Goal: Check status: Check status

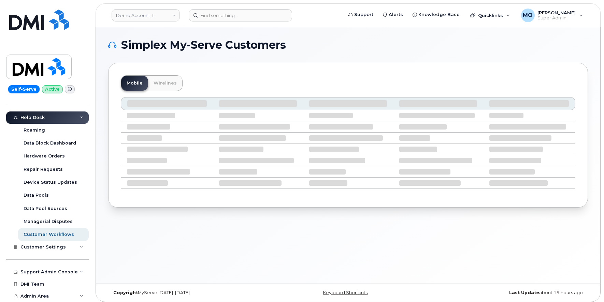
scroll to position [3, 0]
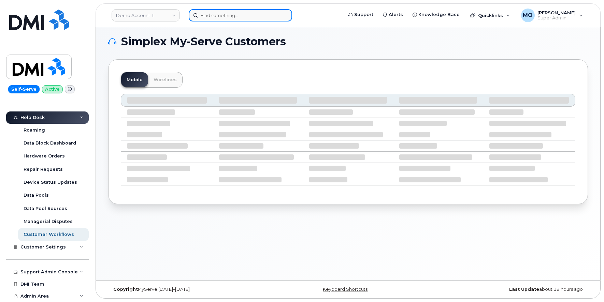
click at [212, 17] on input at bounding box center [240, 15] width 103 height 12
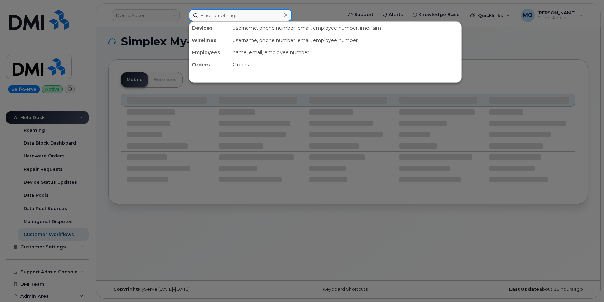
paste input "RITM20389614"
type input "RITM20389614"
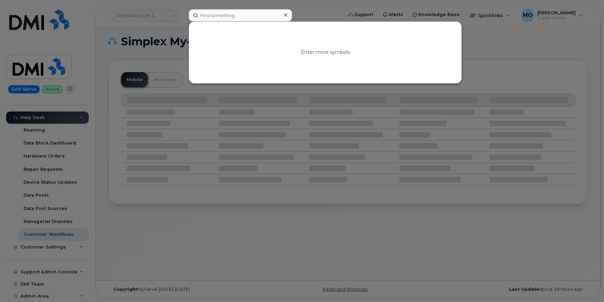
click at [169, 222] on div at bounding box center [302, 151] width 604 height 302
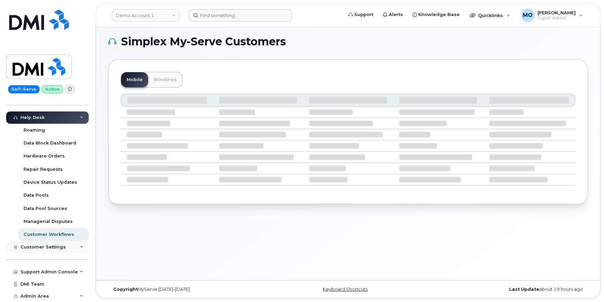
click at [33, 251] on div "Customer Settings" at bounding box center [47, 247] width 83 height 12
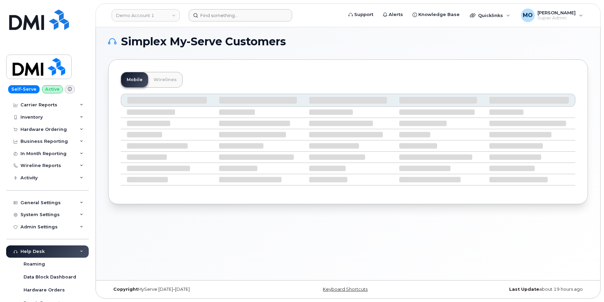
scroll to position [0, 0]
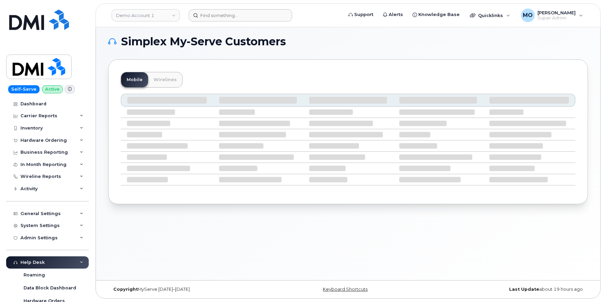
click at [29, 260] on div "Help Desk" at bounding box center [32, 262] width 24 height 5
click at [35, 271] on div "Customer Settings" at bounding box center [47, 275] width 83 height 12
click at [73, 187] on div "Activity" at bounding box center [47, 189] width 83 height 12
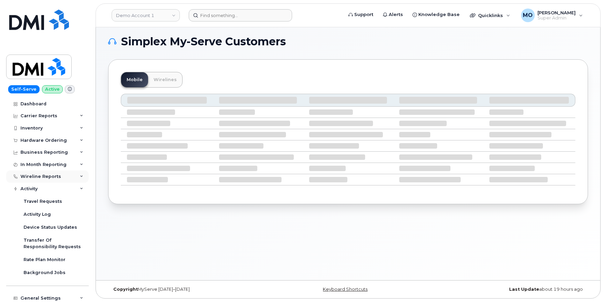
click at [33, 176] on div "Wireline Reports" at bounding box center [40, 176] width 41 height 5
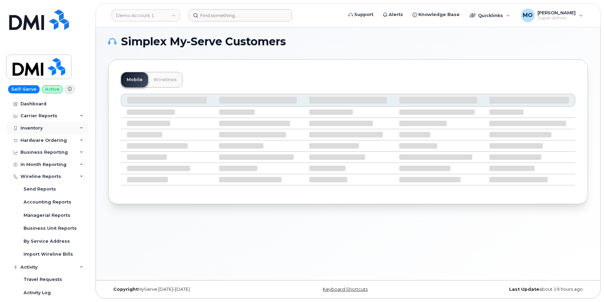
click at [38, 130] on div "Inventory" at bounding box center [47, 128] width 83 height 12
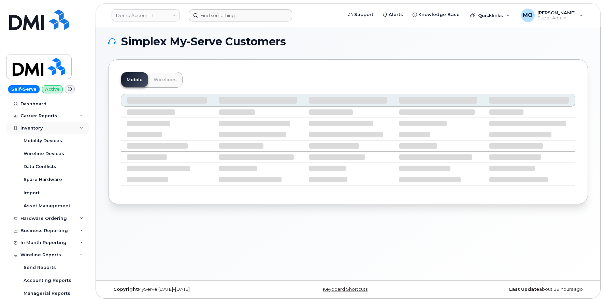
click at [30, 129] on div "Inventory" at bounding box center [31, 128] width 22 height 5
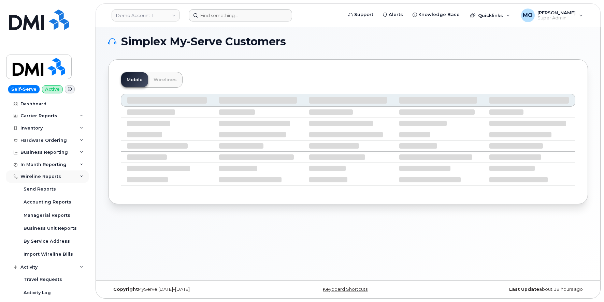
click at [36, 177] on div "Wireline Reports" at bounding box center [40, 176] width 41 height 5
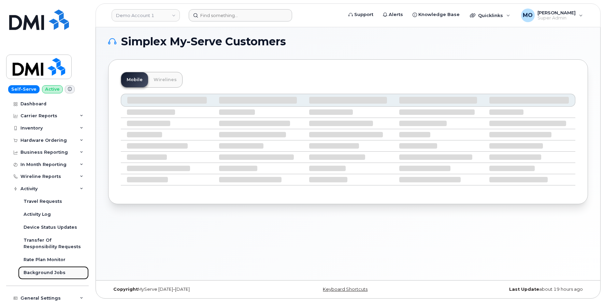
click at [41, 273] on div "Background Jobs" at bounding box center [45, 273] width 42 height 6
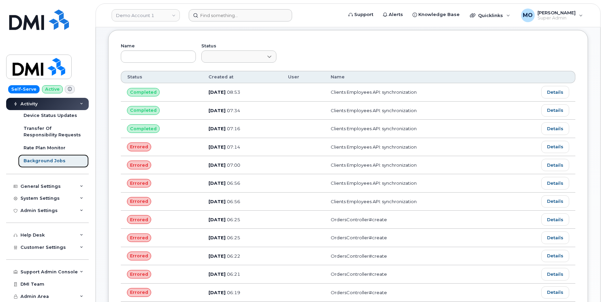
scroll to position [33, 0]
drag, startPoint x: 203, startPoint y: 219, endPoint x: 289, endPoint y: 223, distance: 86.8
click at [282, 223] on td "Jul 30, 2025 06:25" at bounding box center [242, 220] width 80 height 18
click at [557, 218] on link "Details" at bounding box center [555, 219] width 28 height 12
click at [161, 20] on link "Demo Account 1" at bounding box center [146, 15] width 68 height 12
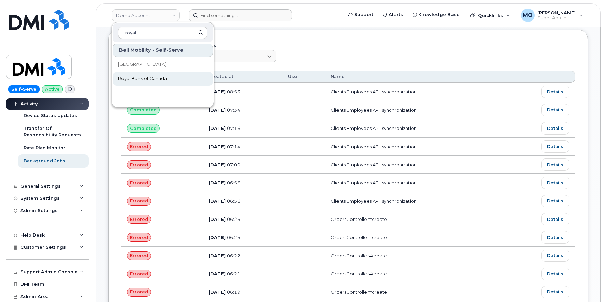
type input "royal"
click at [124, 75] on span "Royal Bank of Canada" at bounding box center [142, 78] width 49 height 7
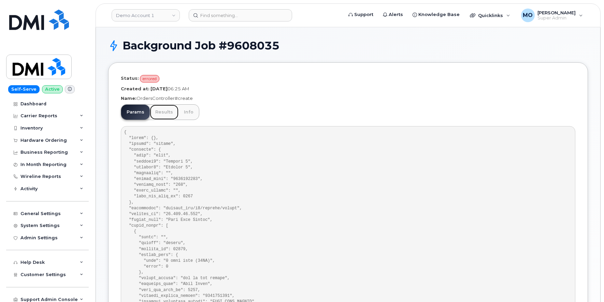
click at [162, 114] on link "Results" at bounding box center [164, 112] width 29 height 15
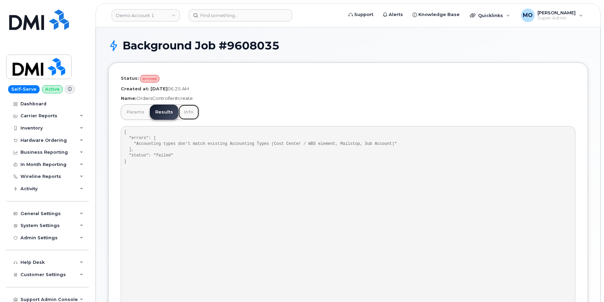
click at [182, 111] on link "Info" at bounding box center [188, 112] width 20 height 15
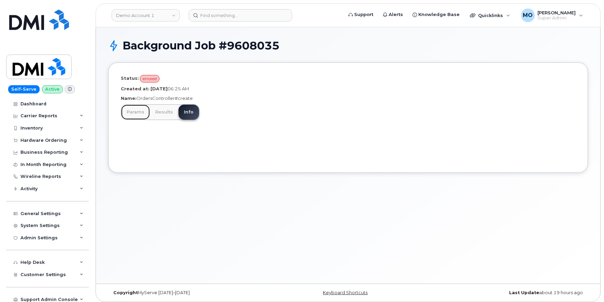
click at [133, 116] on link "Params" at bounding box center [135, 112] width 29 height 15
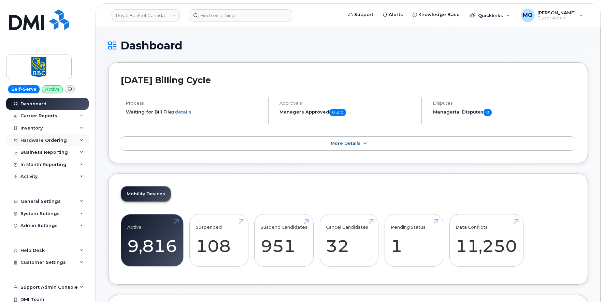
click at [45, 142] on div "Hardware Ordering" at bounding box center [43, 140] width 46 height 5
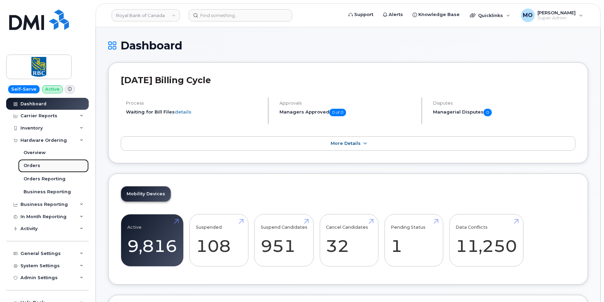
click at [42, 164] on link "Orders" at bounding box center [53, 165] width 71 height 13
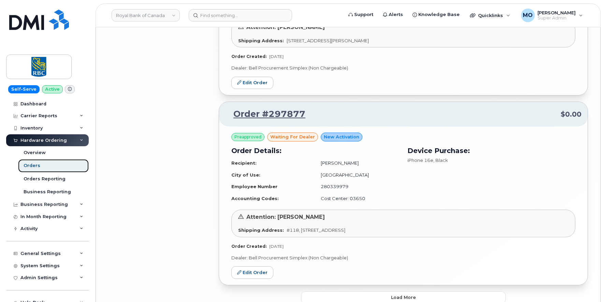
scroll to position [1384, 0]
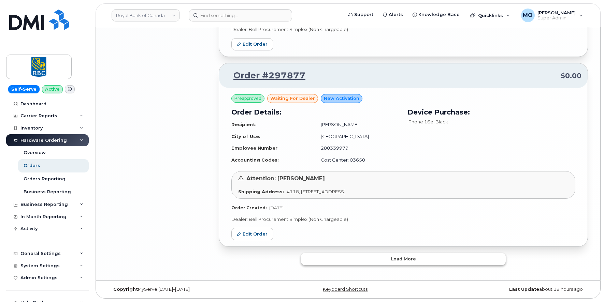
click at [396, 260] on span "Load more" at bounding box center [403, 259] width 25 height 6
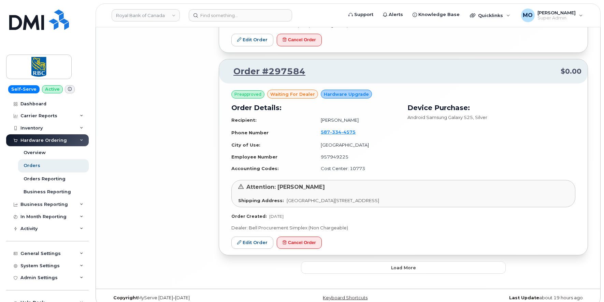
scroll to position [2941, 0]
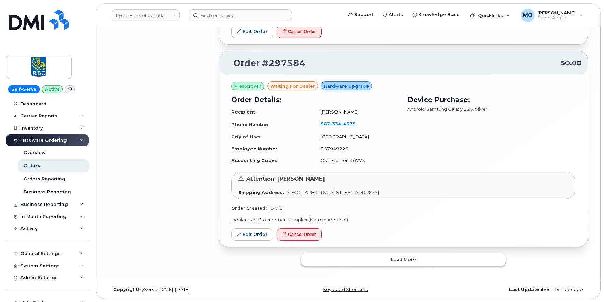
click at [384, 260] on button "Load more" at bounding box center [403, 260] width 205 height 12
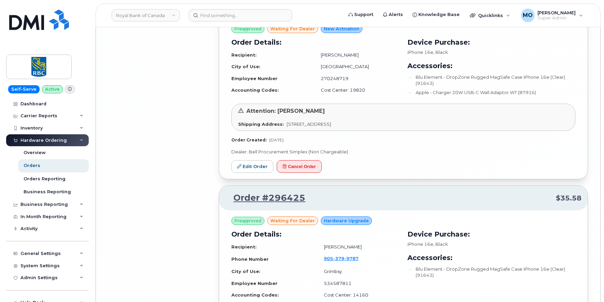
scroll to position [4480, 0]
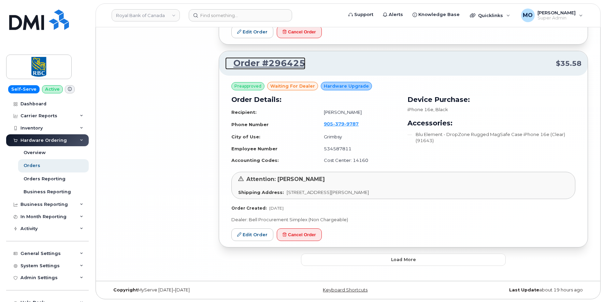
click at [264, 62] on link "Order #296425" at bounding box center [265, 63] width 80 height 12
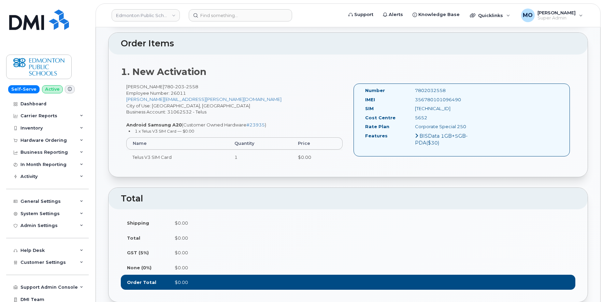
scroll to position [224, 0]
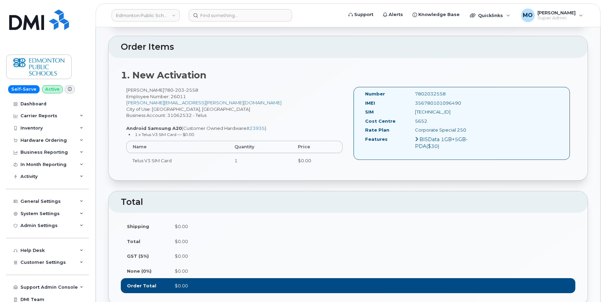
click at [415, 138] on icon at bounding box center [416, 139] width 3 height 5
click at [416, 139] on icon at bounding box center [416, 139] width 3 height 5
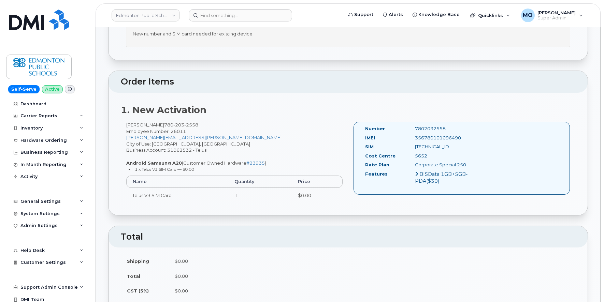
scroll to position [0, 0]
